Goal: Task Accomplishment & Management: Manage account settings

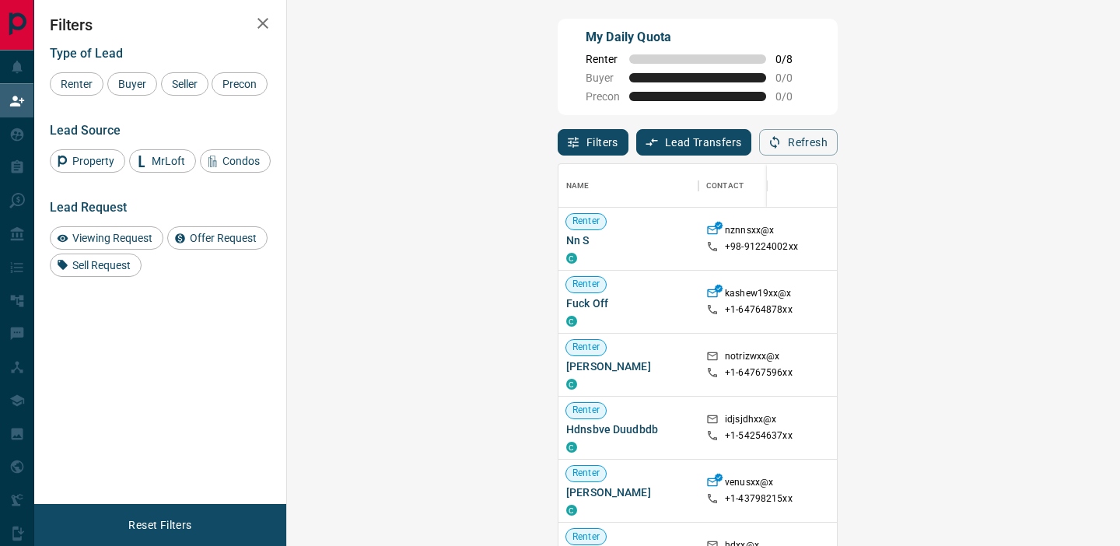
scroll to position [411, 800]
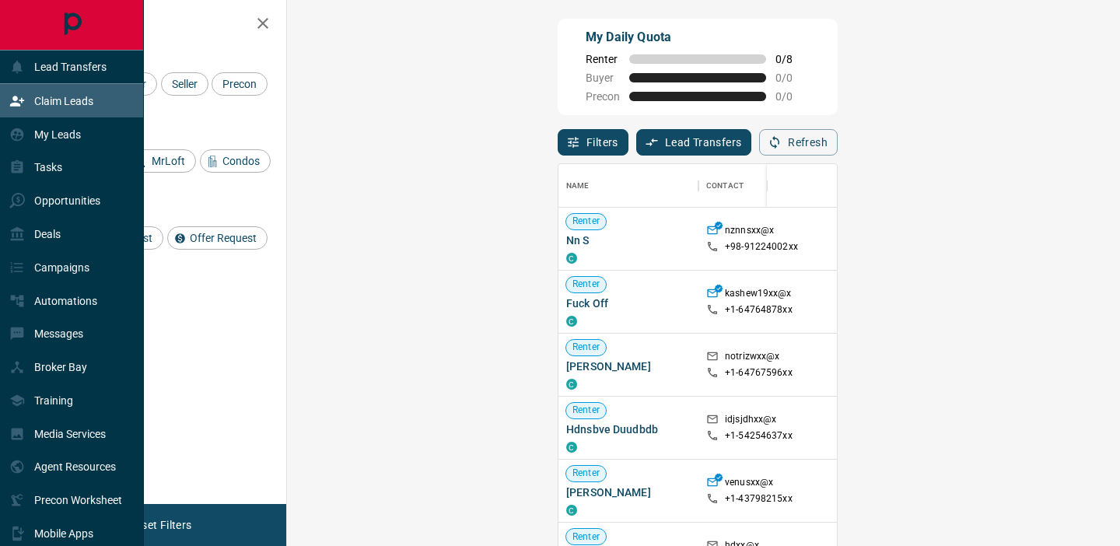
click at [55, 99] on p "Claim Leads" at bounding box center [63, 101] width 59 height 12
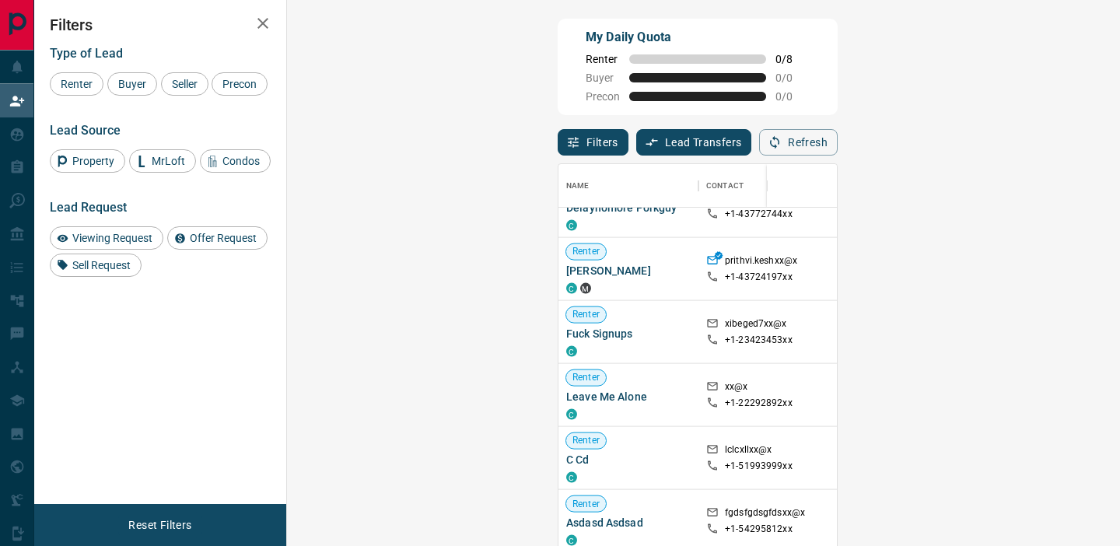
scroll to position [2548, 0]
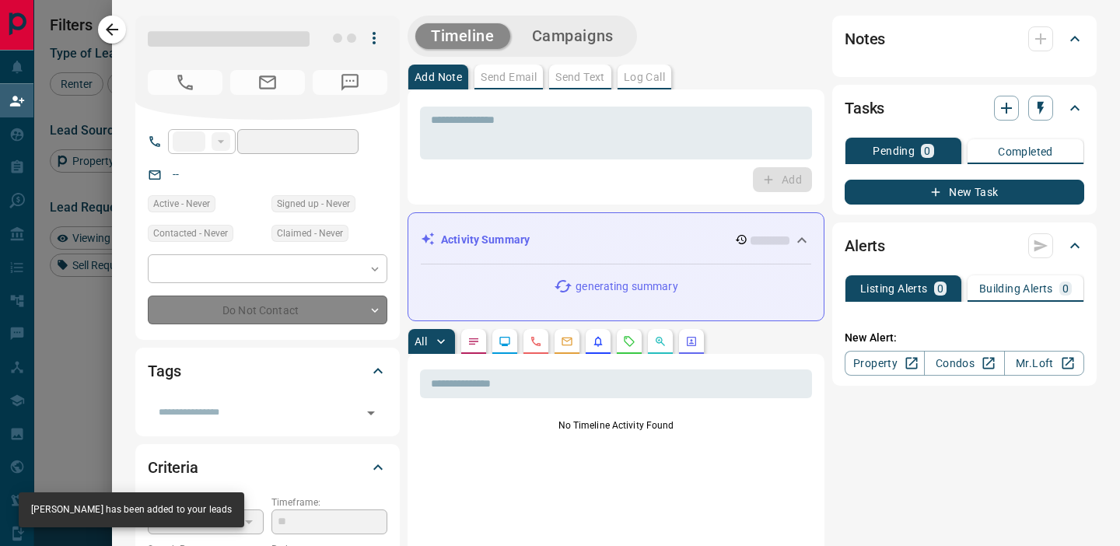
type input "**"
type input "**********"
type input "**"
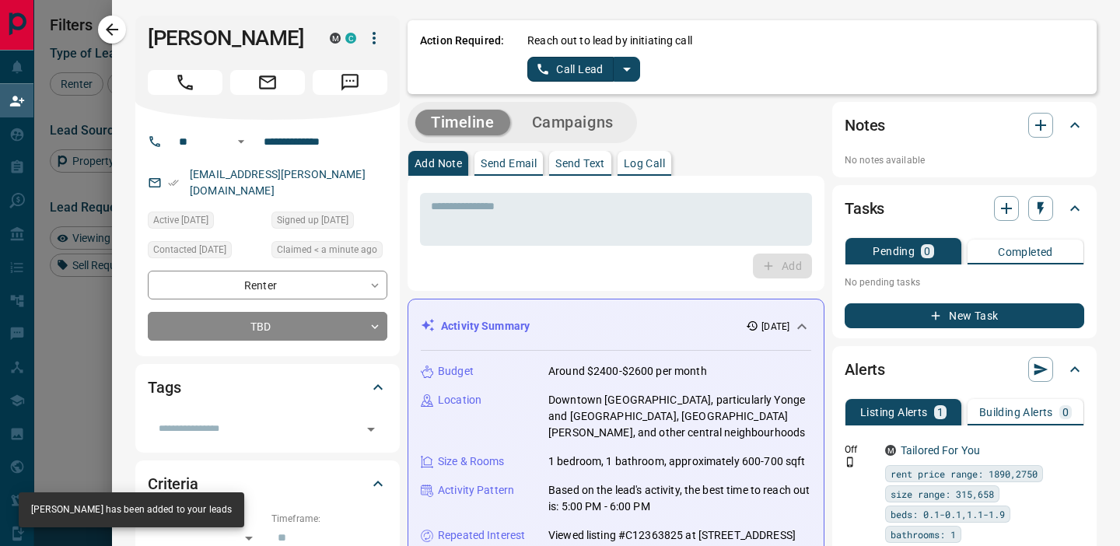
click at [632, 72] on icon "split button" at bounding box center [627, 69] width 19 height 19
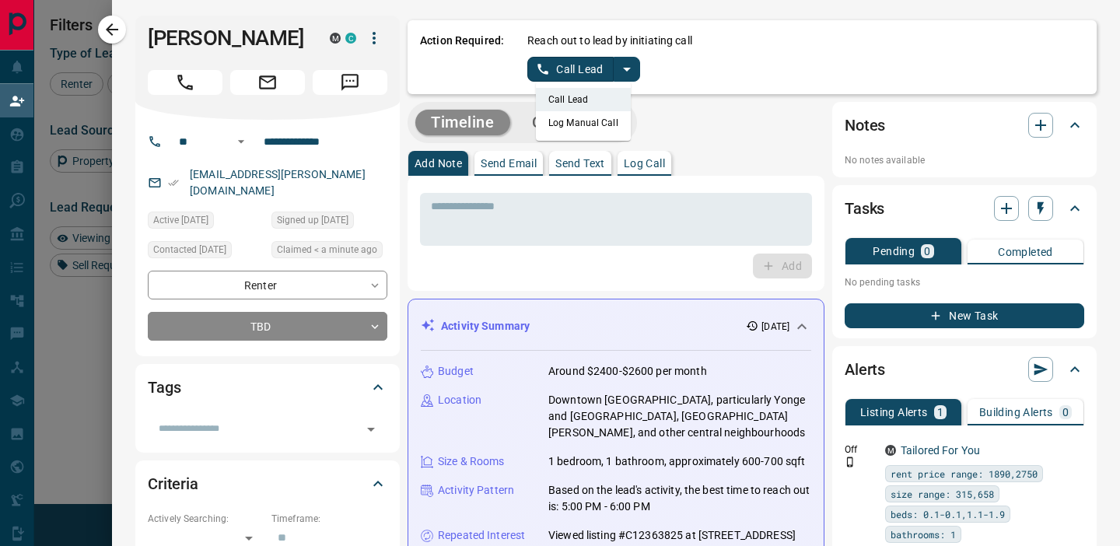
click at [600, 119] on li "Log Manual Call" at bounding box center [583, 122] width 95 height 23
click at [582, 72] on button "Log Manual Call" at bounding box center [578, 69] width 103 height 25
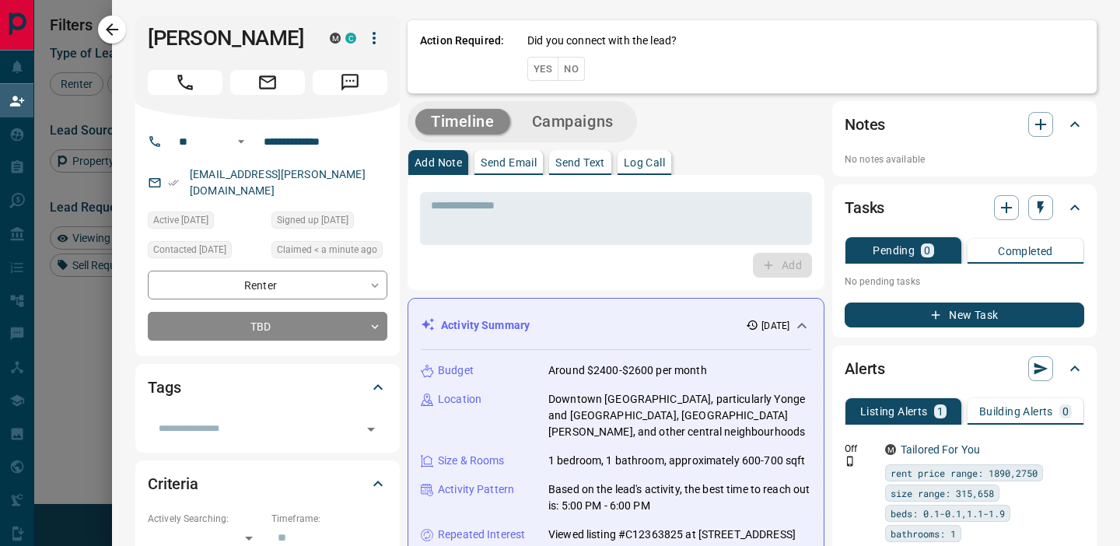
click at [572, 68] on button "No" at bounding box center [571, 69] width 27 height 24
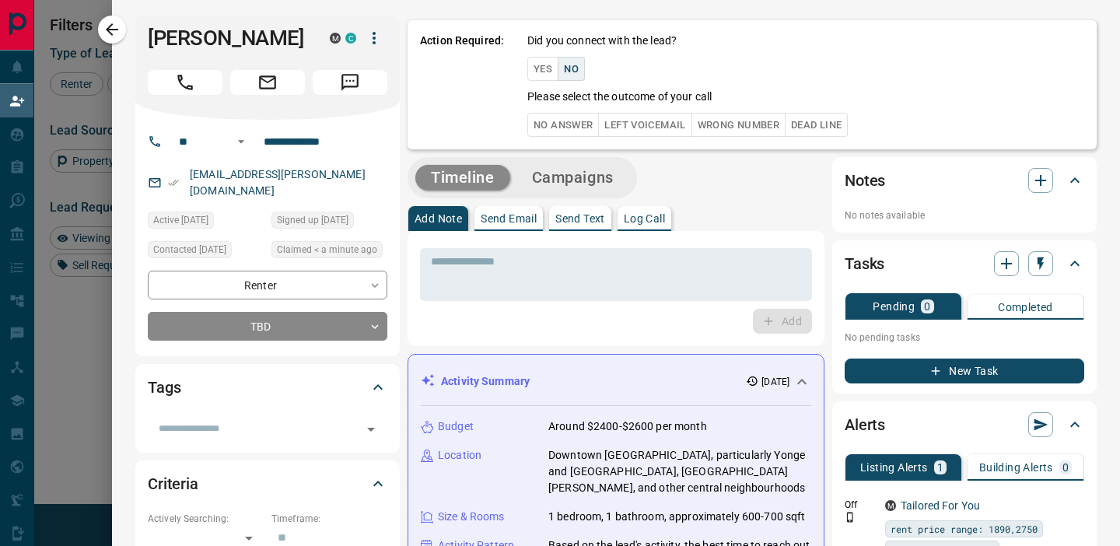
click at [557, 133] on button "No Answer" at bounding box center [563, 125] width 72 height 24
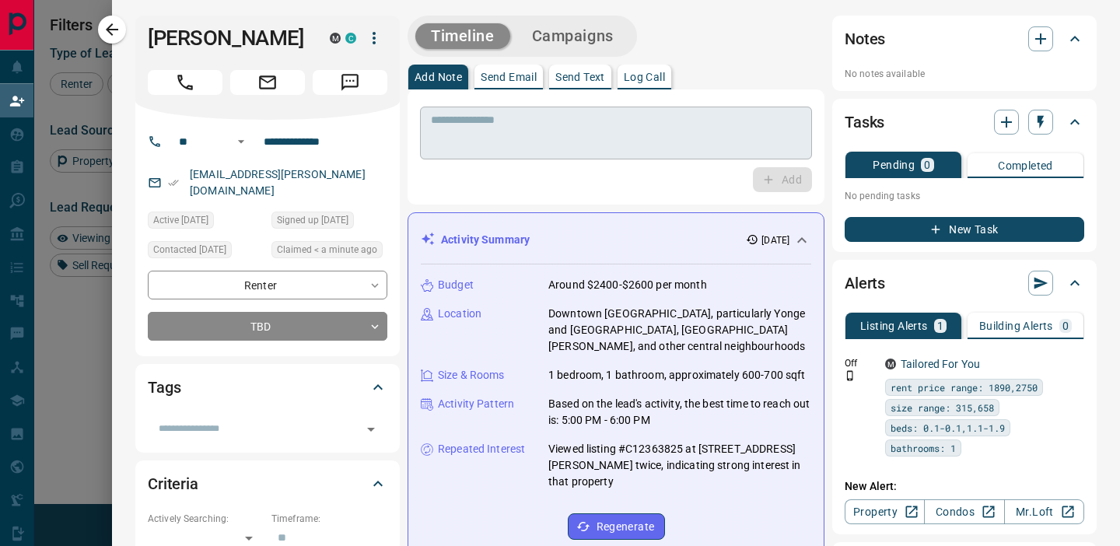
click at [614, 145] on textarea at bounding box center [616, 134] width 370 height 40
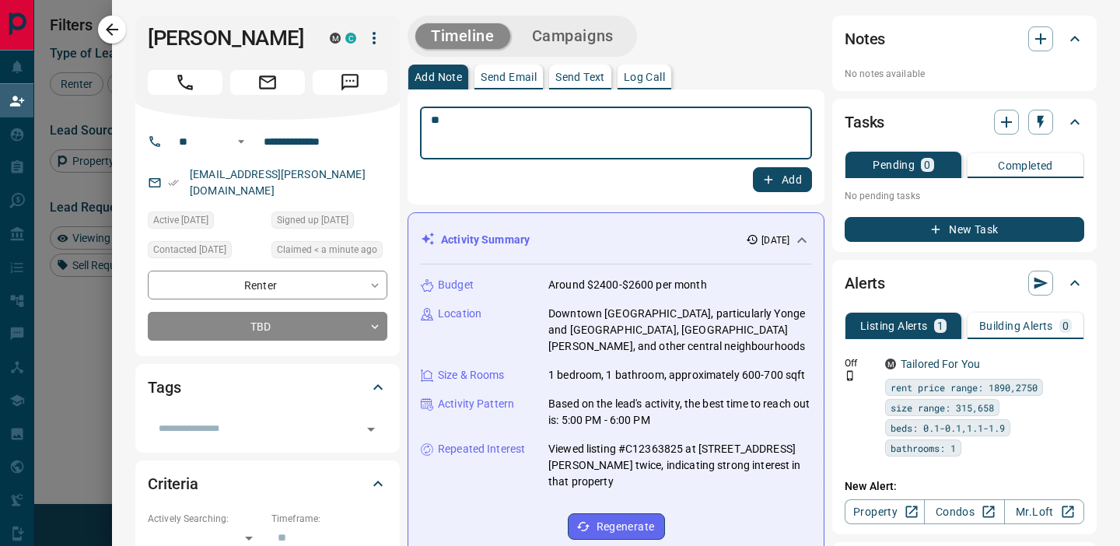
type textarea "**"
click at [781, 181] on button "Add" at bounding box center [782, 179] width 59 height 25
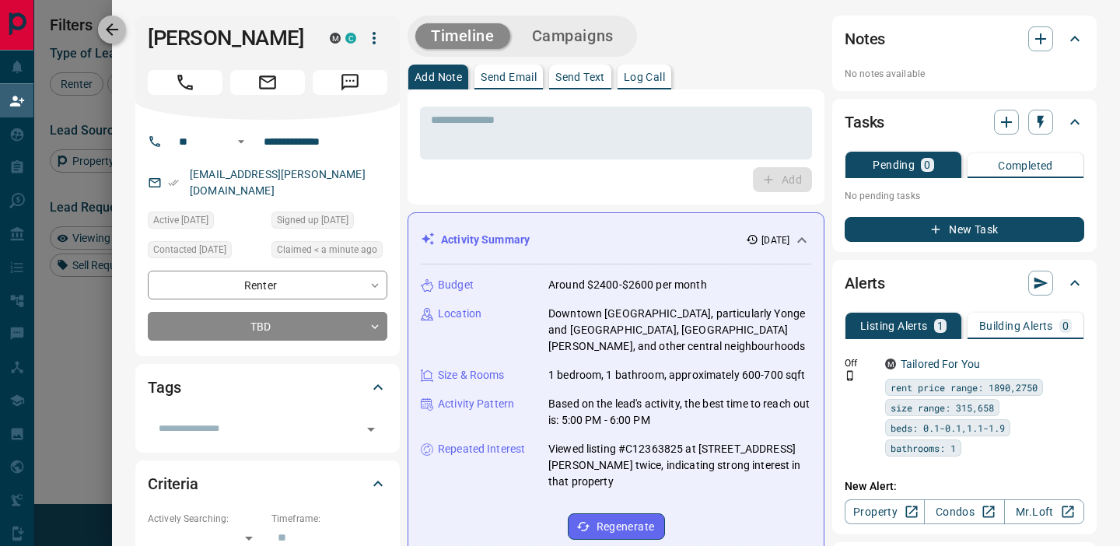
click at [113, 28] on icon "button" at bounding box center [112, 29] width 19 height 19
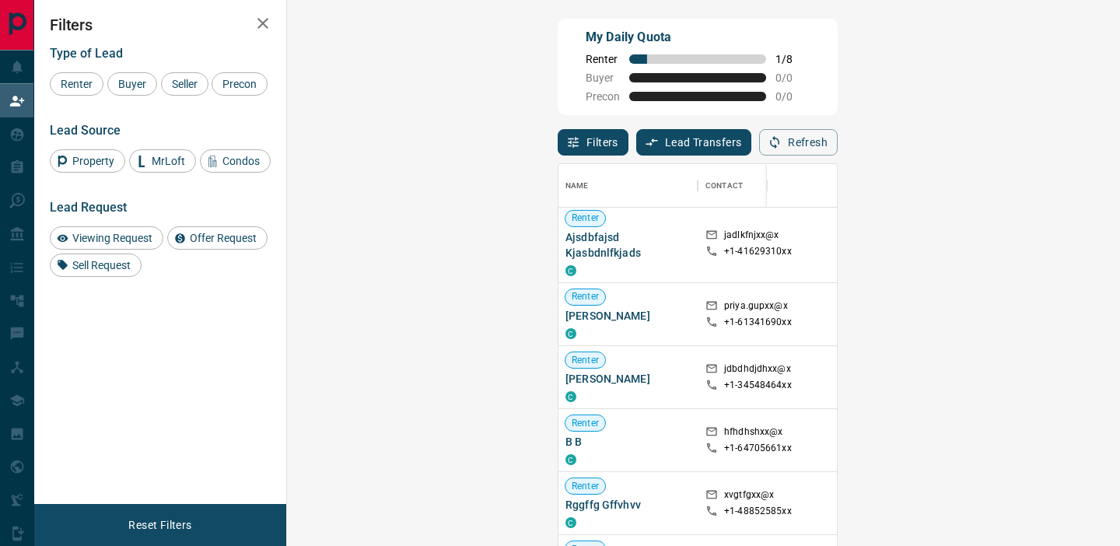
scroll to position [3911, 1]
click at [724, 434] on p "hfhdhshxx@x" at bounding box center [753, 433] width 58 height 16
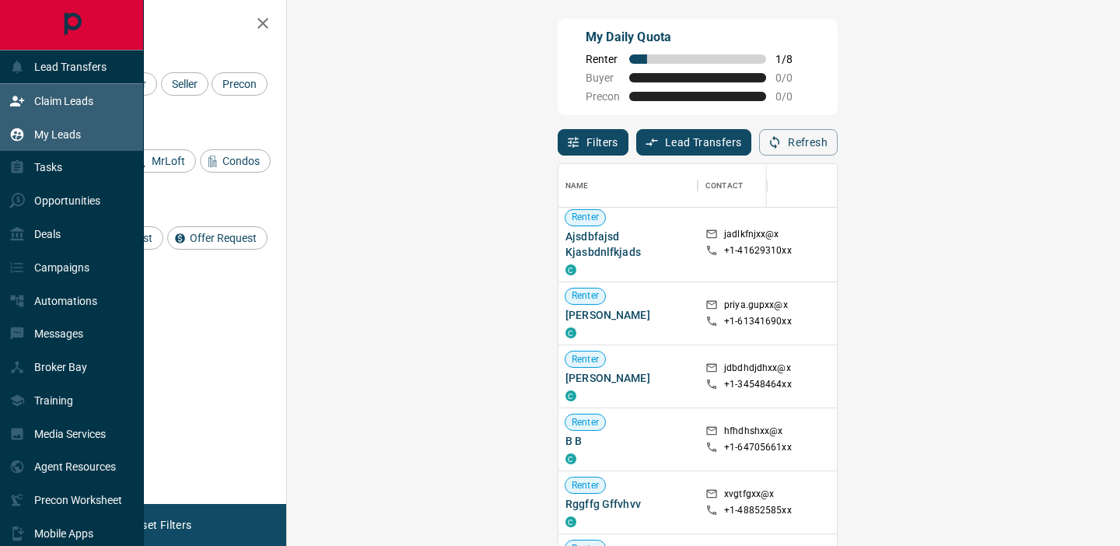
click at [26, 139] on div "My Leads" at bounding box center [45, 134] width 72 height 26
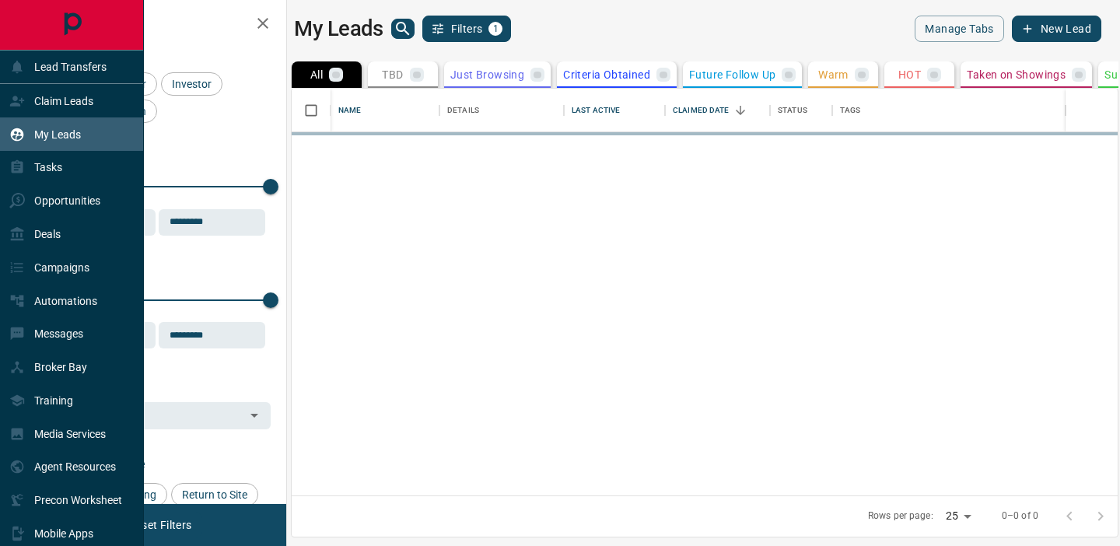
scroll to position [407, 826]
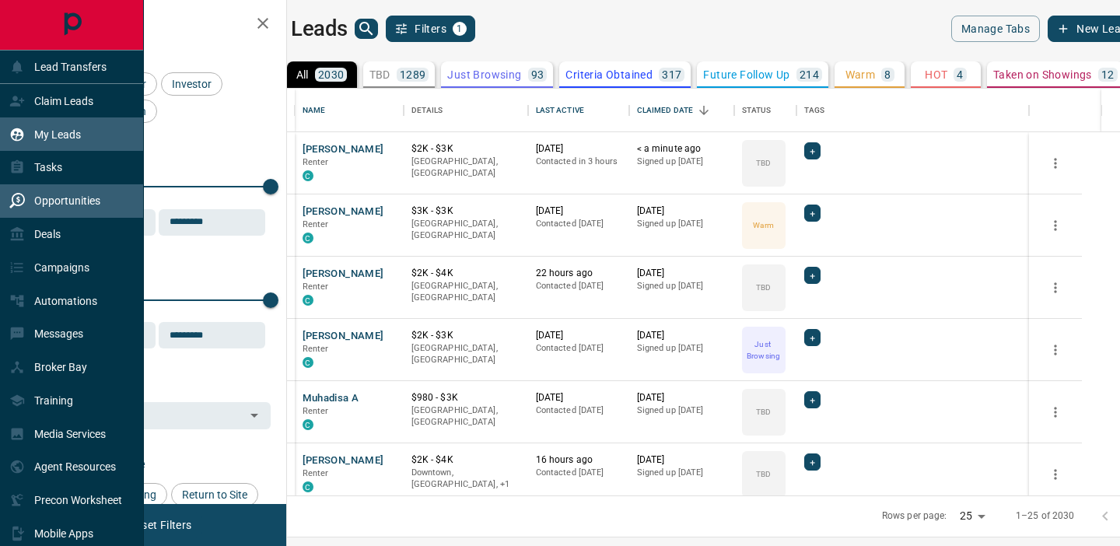
click at [82, 207] on div "Opportunities" at bounding box center [54, 201] width 91 height 26
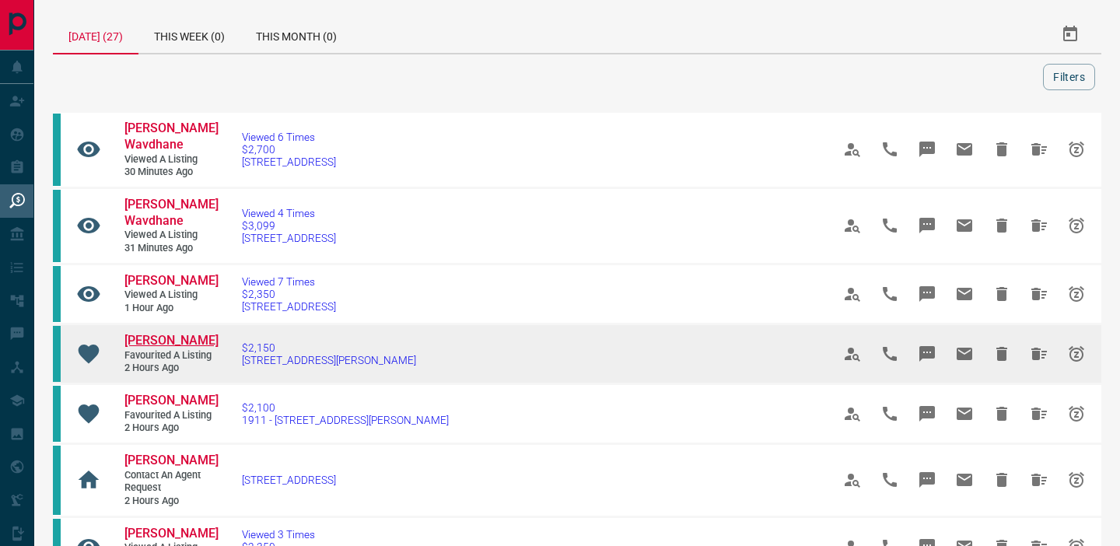
click at [166, 335] on span "[PERSON_NAME]" at bounding box center [171, 340] width 94 height 15
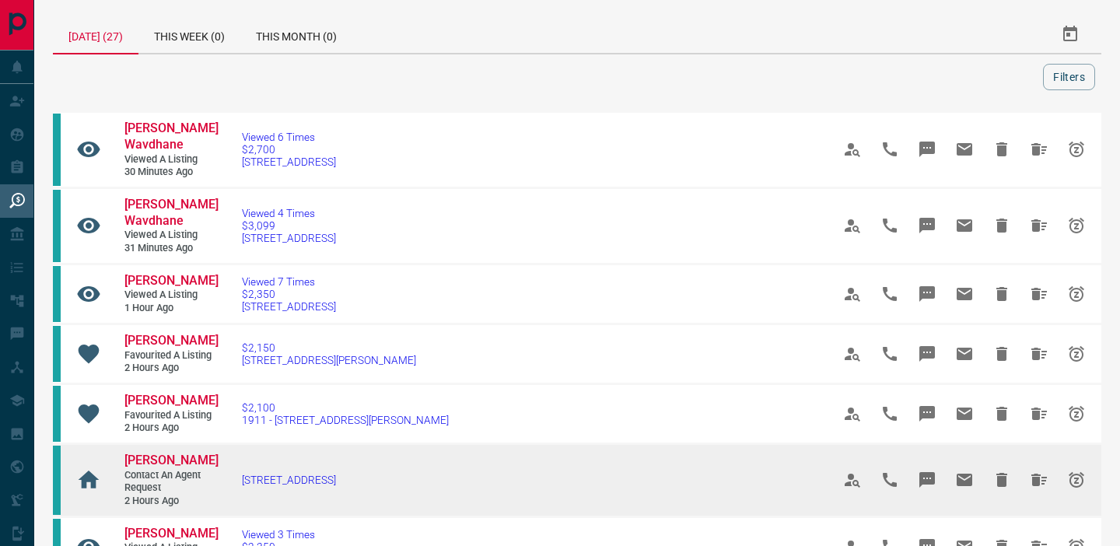
click at [145, 468] on link "[PERSON_NAME]" at bounding box center [170, 461] width 93 height 16
